Goal: Task Accomplishment & Management: Use online tool/utility

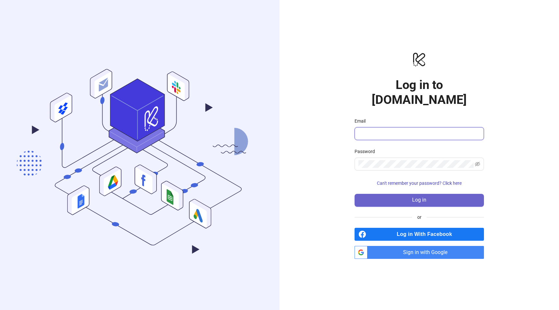
type input "**********"
click at [432, 194] on button "Log in" at bounding box center [418, 200] width 129 height 13
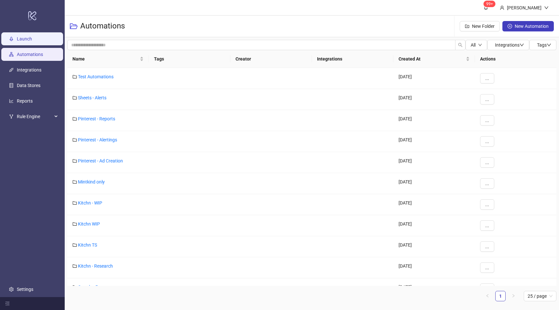
click at [32, 39] on link "Launch" at bounding box center [24, 38] width 15 height 5
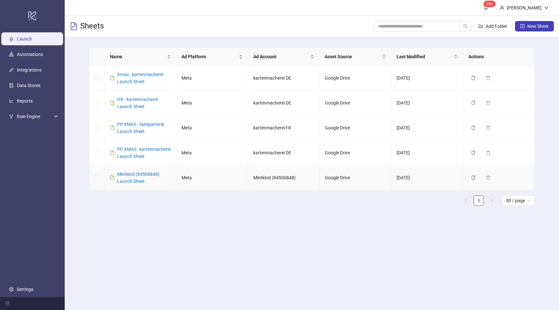
click at [137, 185] on div "Mintkind (84506848) Launch Sheet" at bounding box center [144, 177] width 54 height 14
click at [133, 184] on div "Mintkind (84506848) Launch Sheet" at bounding box center [144, 177] width 54 height 14
click at [137, 181] on link "Mintkind (84506848) Launch Sheet" at bounding box center [138, 177] width 42 height 12
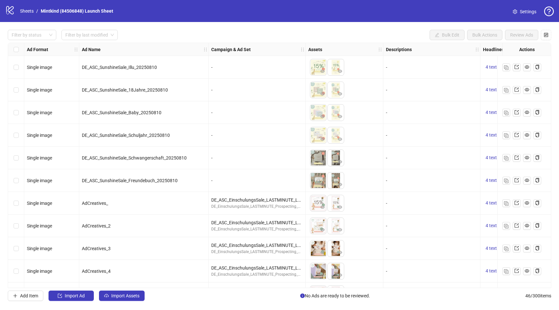
click at [518, 9] on link "Settings" at bounding box center [524, 11] width 34 height 10
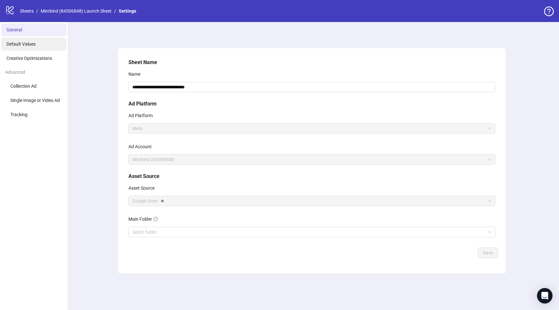
click at [30, 46] on span "Default Values" at bounding box center [20, 43] width 29 height 5
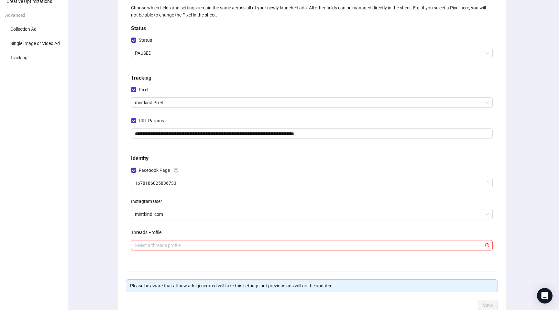
scroll to position [51, 0]
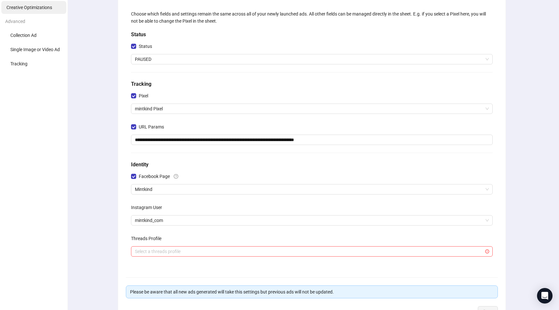
click at [34, 11] on li "Creative Optimizations" at bounding box center [33, 7] width 65 height 13
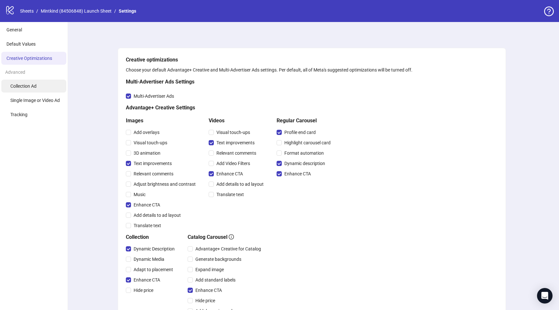
click at [32, 87] on span "Collection Ad" at bounding box center [23, 85] width 26 height 5
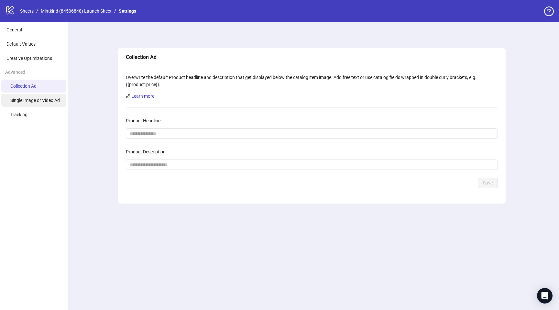
click at [45, 102] on span "Single Image or Video Ad" at bounding box center [34, 100] width 49 height 5
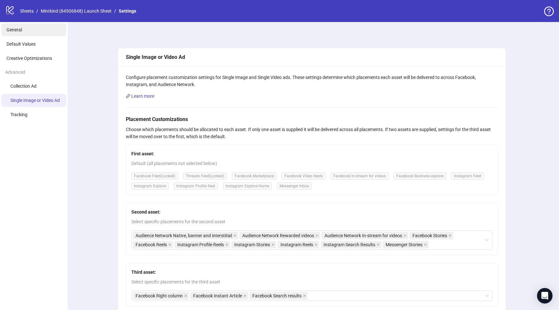
click at [8, 28] on span "General" at bounding box center [14, 29] width 16 height 5
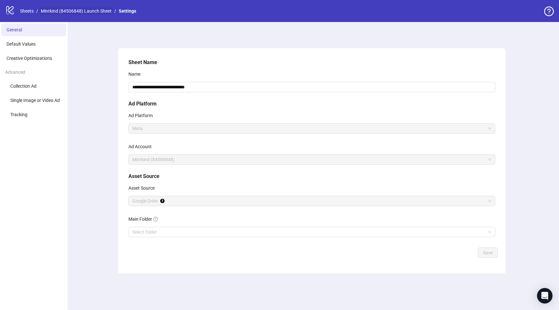
click at [79, 11] on link "Mintkind (84506848) Launch Sheet" at bounding box center [75, 10] width 73 height 7
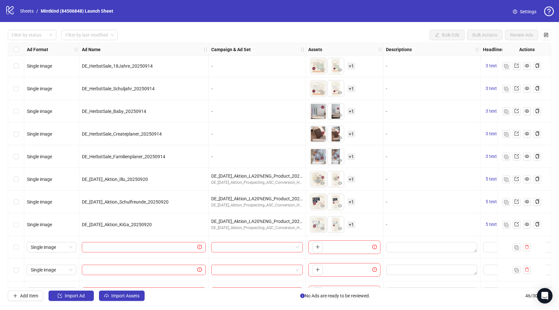
scroll to position [812, 0]
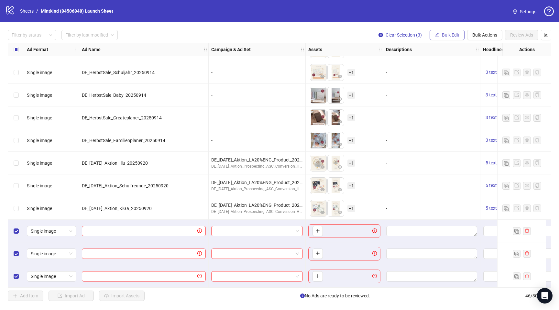
click at [450, 37] on span "Bulk Edit" at bounding box center [450, 34] width 17 height 5
click at [395, 37] on span "Clear Selection (3)" at bounding box center [404, 34] width 36 height 5
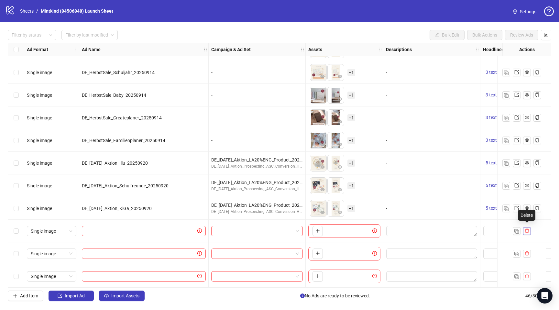
click at [527, 230] on icon "delete" at bounding box center [527, 230] width 5 height 5
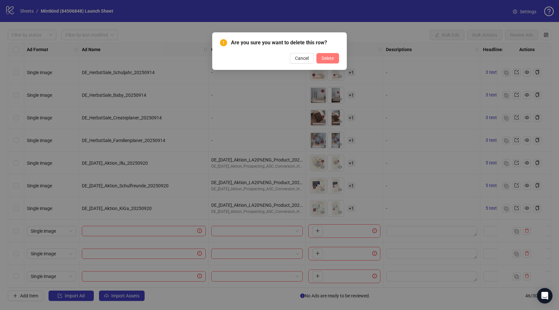
click at [333, 62] on button "Delete" at bounding box center [327, 58] width 23 height 10
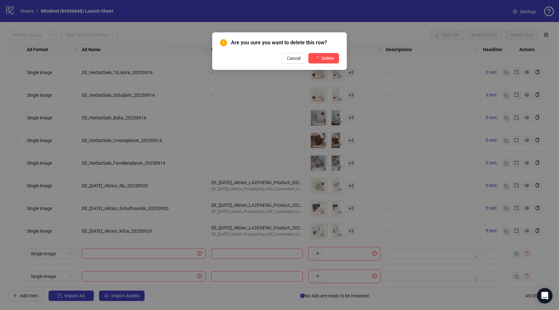
scroll to position [790, 0]
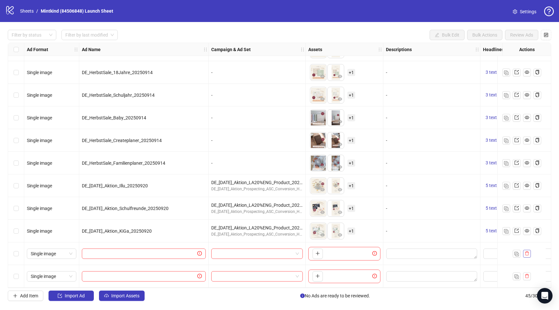
click at [529, 252] on icon "delete" at bounding box center [527, 253] width 5 height 5
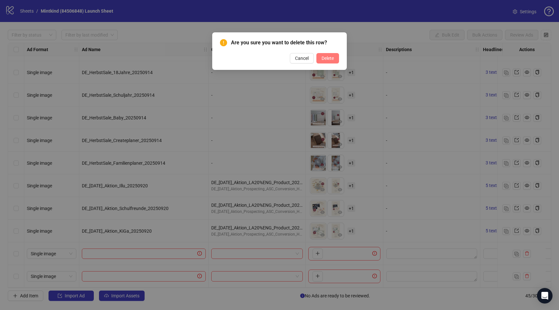
click at [330, 60] on span "Delete" at bounding box center [328, 58] width 12 height 5
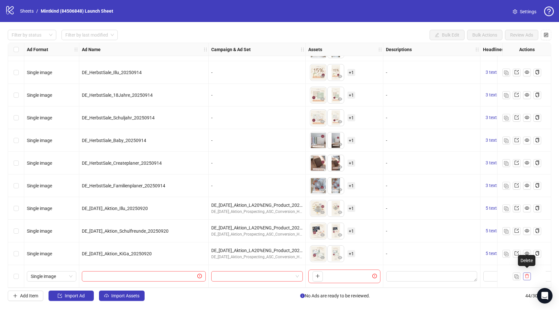
click at [526, 274] on icon "delete" at bounding box center [527, 276] width 5 height 5
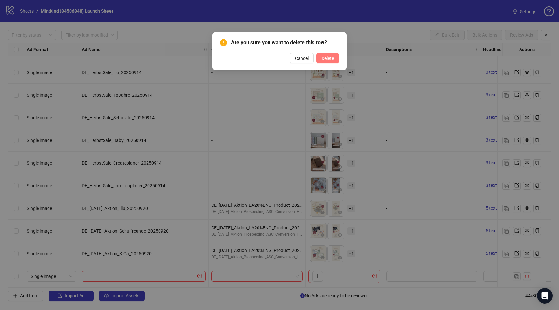
click at [319, 58] on button "Delete" at bounding box center [327, 58] width 23 height 10
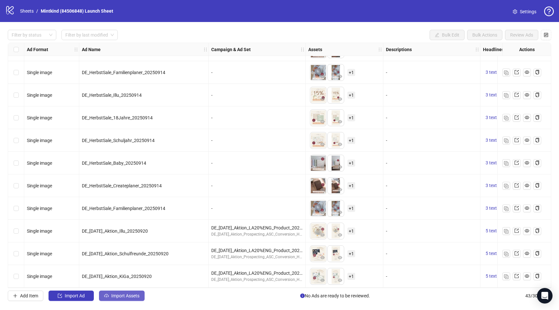
click at [122, 298] on span "Import Assets" at bounding box center [125, 295] width 28 height 5
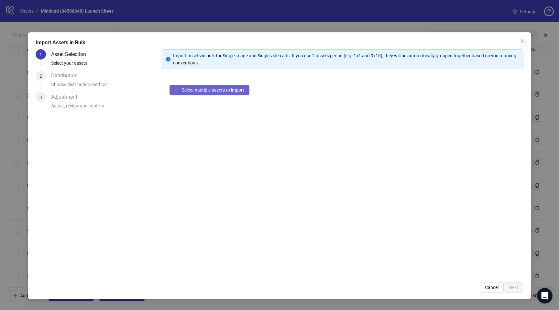
click at [219, 90] on span "Select multiple assets to import" at bounding box center [213, 89] width 62 height 5
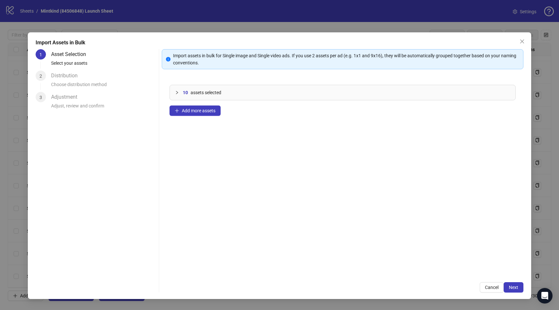
click at [180, 92] on div at bounding box center [179, 92] width 8 height 7
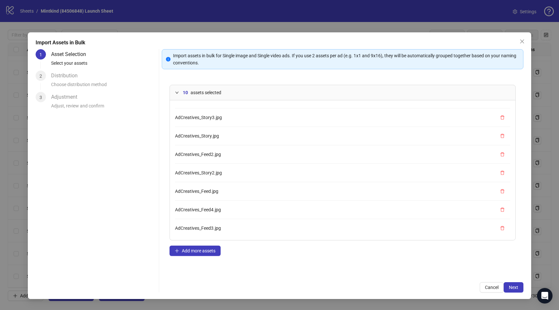
scroll to position [55, 0]
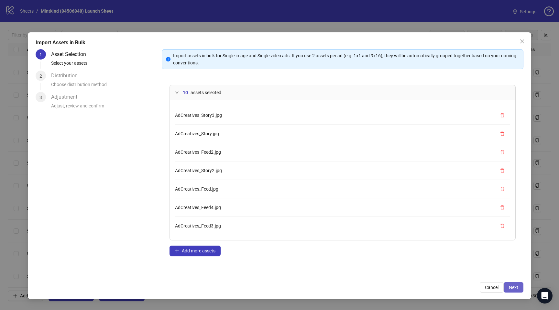
click at [511, 289] on span "Next" at bounding box center [513, 287] width 9 height 5
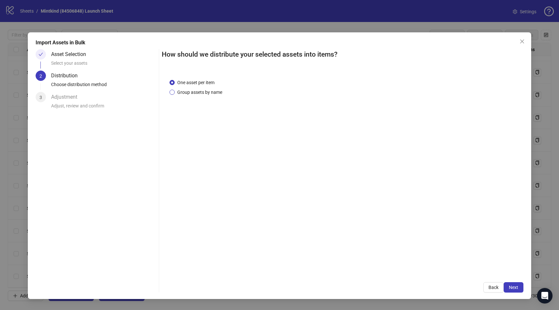
click at [202, 91] on span "Group assets by name" at bounding box center [200, 92] width 50 height 7
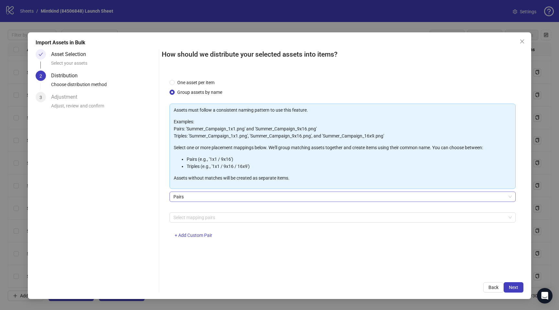
click at [194, 195] on span "Pairs" at bounding box center [342, 197] width 338 height 10
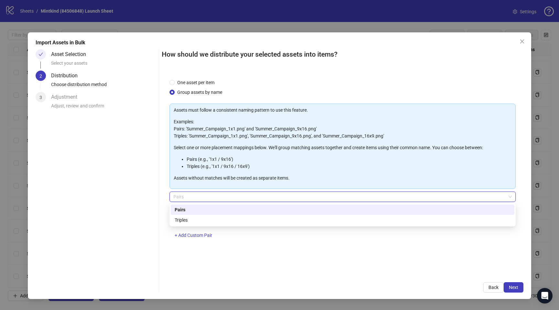
click at [198, 197] on span "Pairs" at bounding box center [342, 197] width 338 height 10
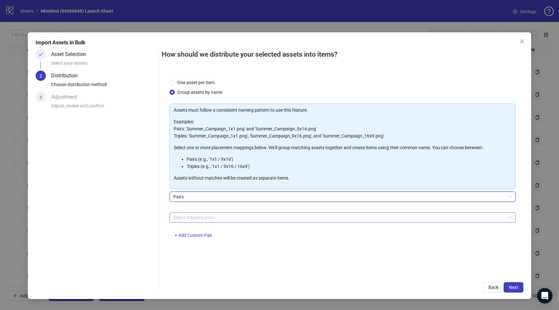
click at [195, 216] on div at bounding box center [339, 217] width 337 height 9
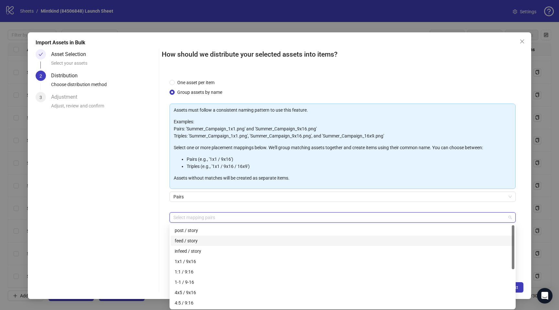
click at [220, 239] on div "feed / story" at bounding box center [343, 240] width 336 height 7
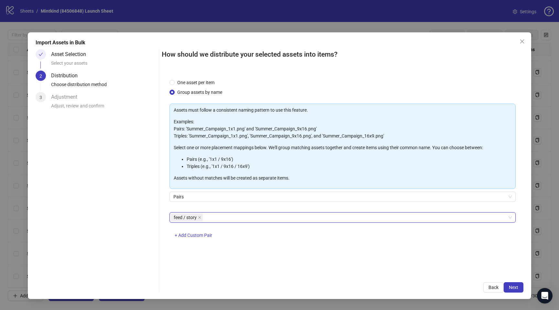
click at [520, 277] on div "How should we distribute your selected assets into items? One asset per item Gr…" at bounding box center [343, 170] width 362 height 243
click at [517, 285] on span "Next" at bounding box center [513, 287] width 9 height 5
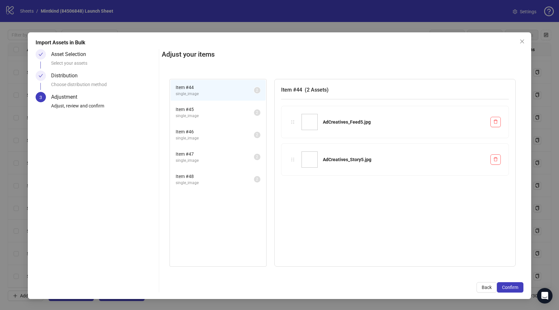
click at [207, 112] on span "Item # 45" at bounding box center [215, 109] width 78 height 7
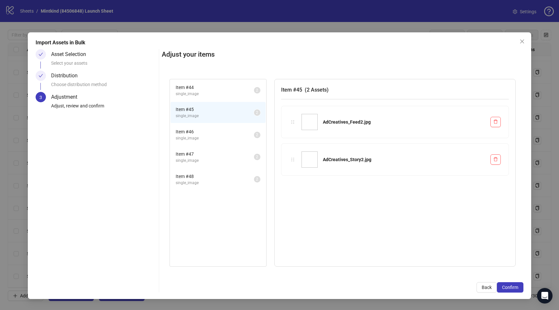
click at [202, 132] on span "Item # 46" at bounding box center [215, 131] width 78 height 7
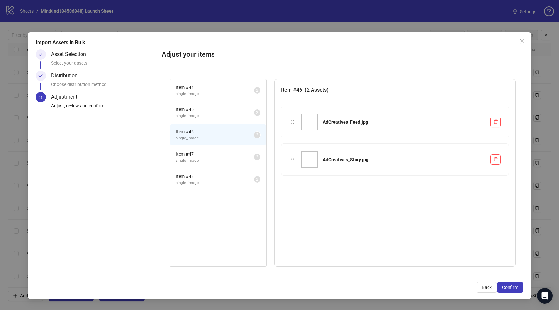
click at [219, 158] on span "single_image" at bounding box center [215, 161] width 78 height 6
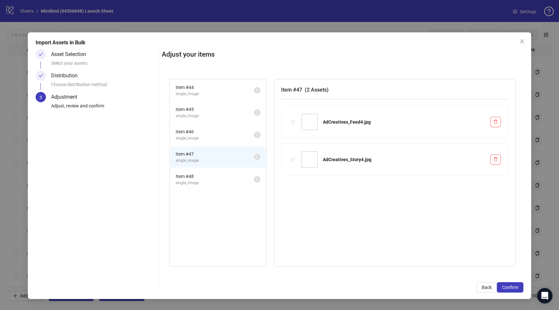
click at [225, 172] on li "Item # 48 single_image 2" at bounding box center [217, 179] width 95 height 21
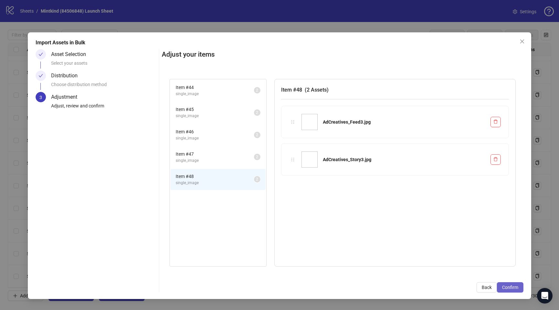
click at [513, 288] on span "Confirm" at bounding box center [510, 287] width 16 height 5
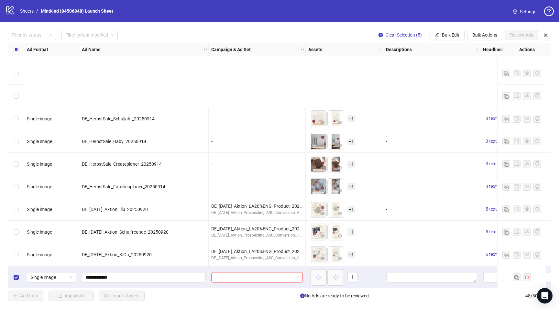
scroll to position [858, 0]
